Goal: Transaction & Acquisition: Purchase product/service

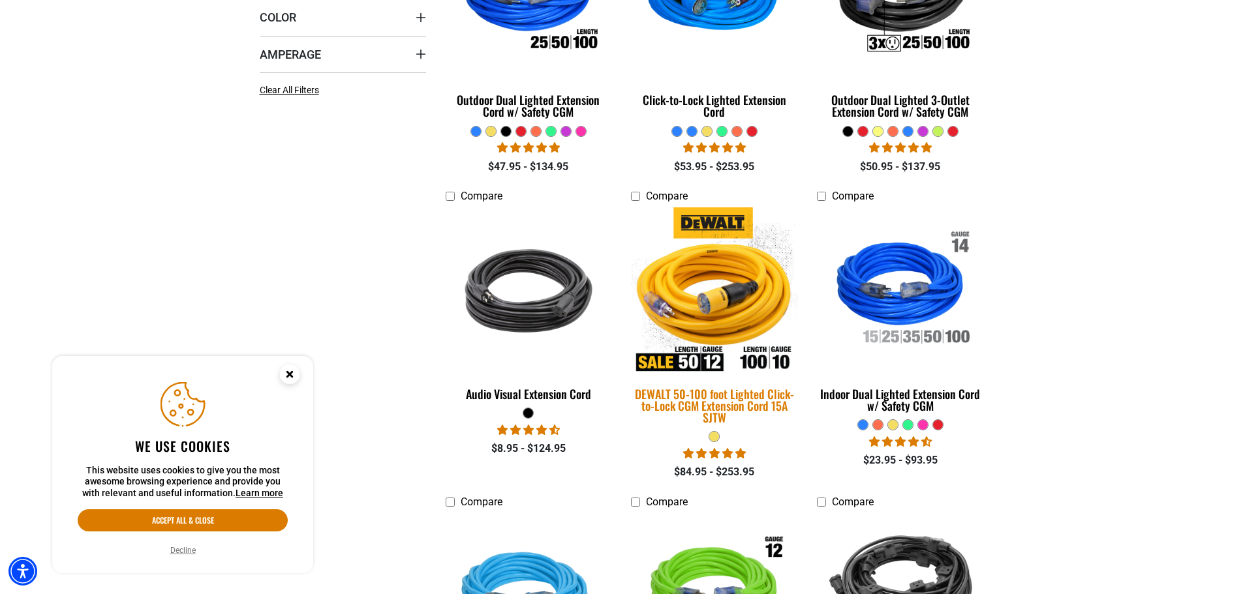
scroll to position [522, 0]
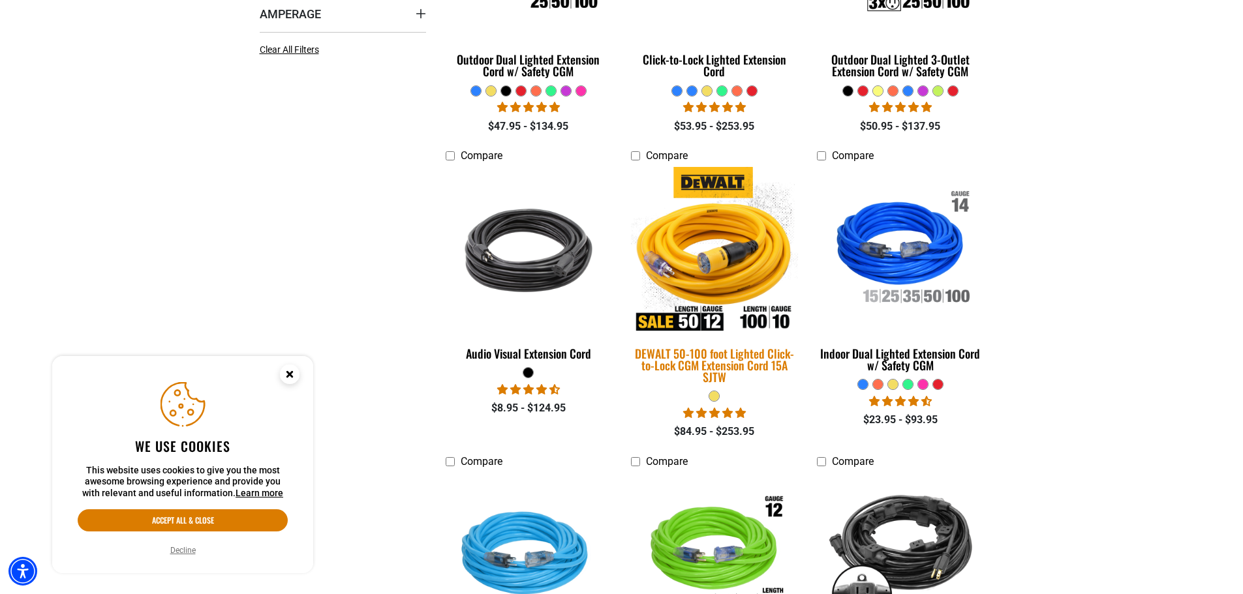
click at [734, 259] on img at bounding box center [714, 250] width 183 height 167
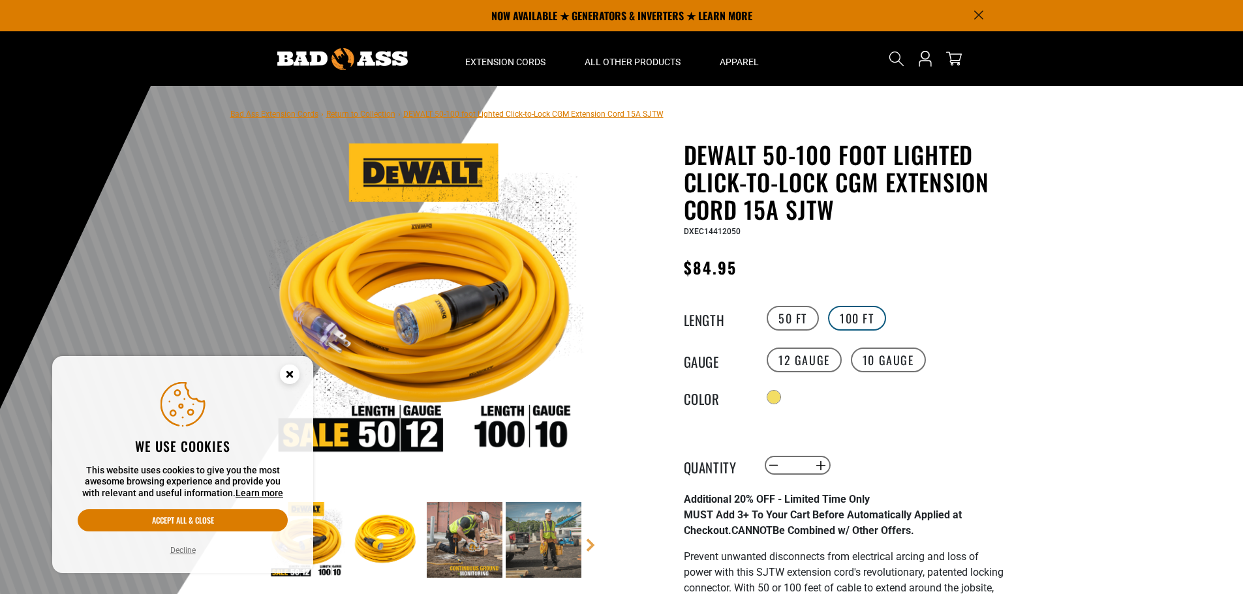
click at [845, 323] on label "100 FT" at bounding box center [857, 318] width 58 height 25
click at [378, 536] on img at bounding box center [386, 540] width 76 height 76
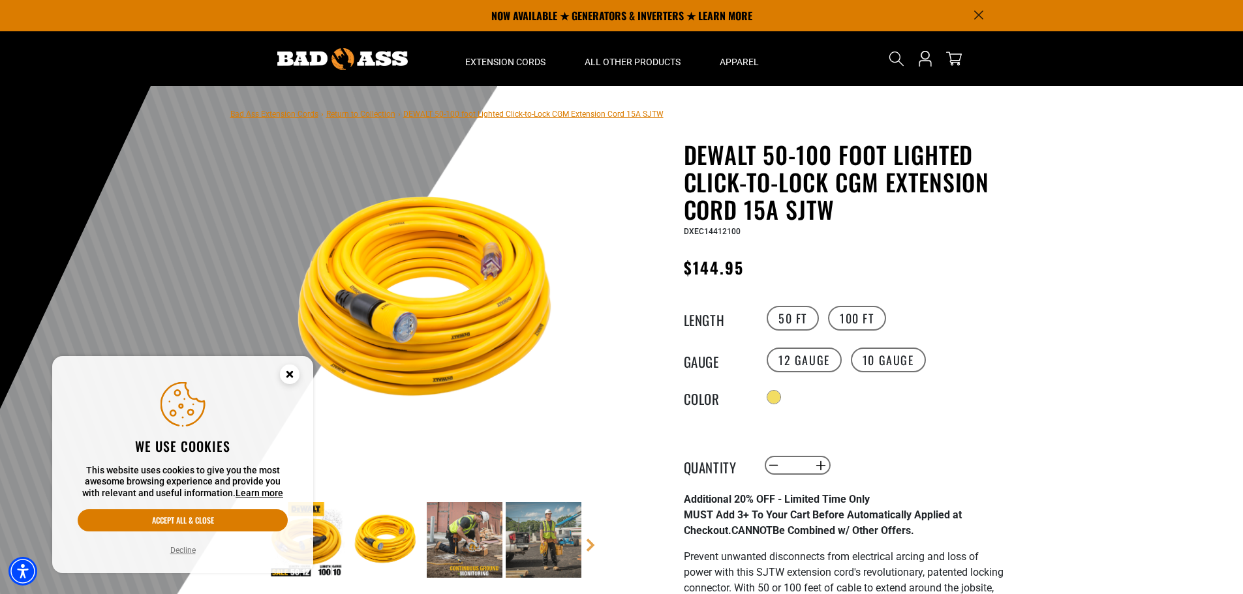
click at [457, 538] on img at bounding box center [465, 540] width 76 height 76
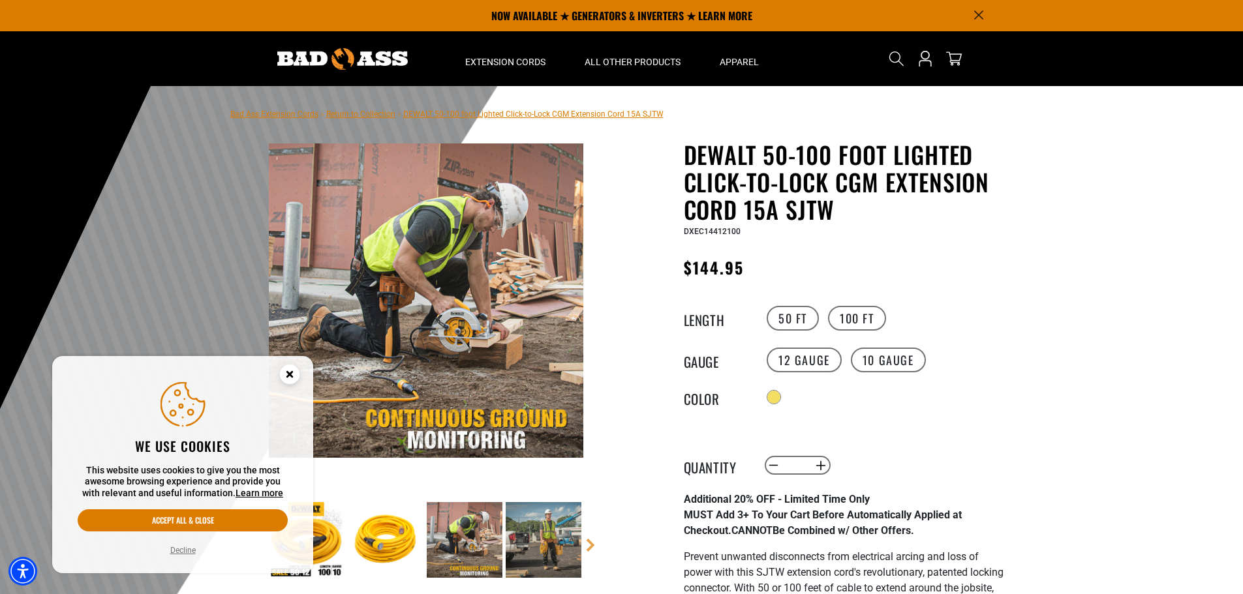
click at [553, 536] on img at bounding box center [544, 540] width 76 height 76
